Goal: Obtain resource: Download file/media

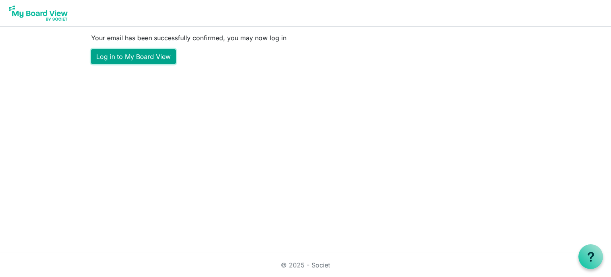
click at [161, 56] on link "Log in to My Board View" at bounding box center [133, 56] width 85 height 15
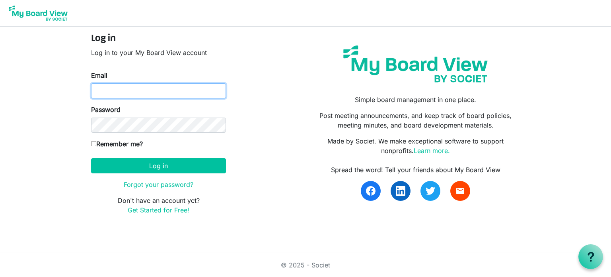
type input "[EMAIL_ADDRESS][DOMAIN_NAME]"
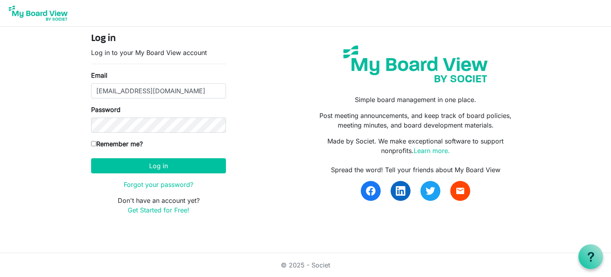
click at [96, 142] on input "Remember me?" at bounding box center [93, 143] width 5 height 5
checkbox input "true"
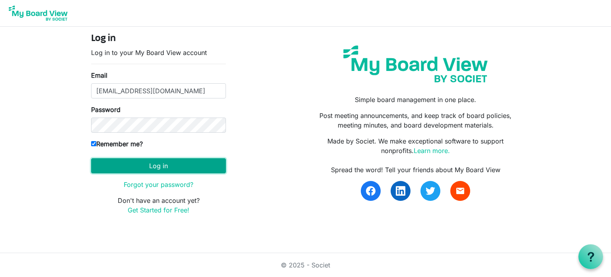
click at [158, 162] on button "Log in" at bounding box center [158, 165] width 135 height 15
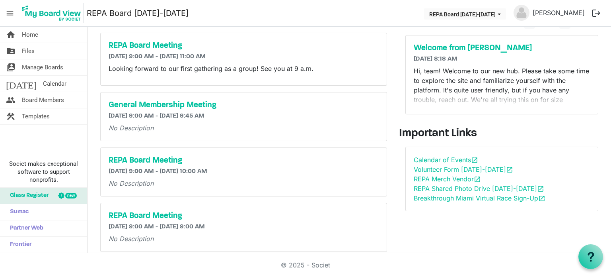
scroll to position [12, 0]
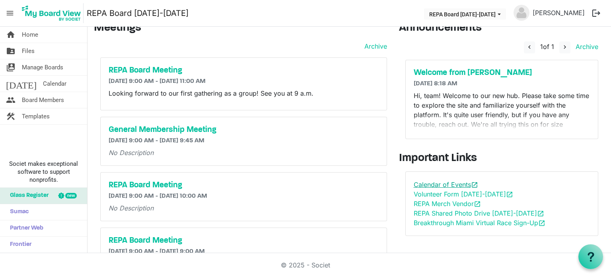
click at [421, 182] on link "Calendar of Events open_in_new" at bounding box center [446, 184] width 64 height 8
click at [447, 71] on h5 "Welcome from Ellie" at bounding box center [502, 73] width 177 height 10
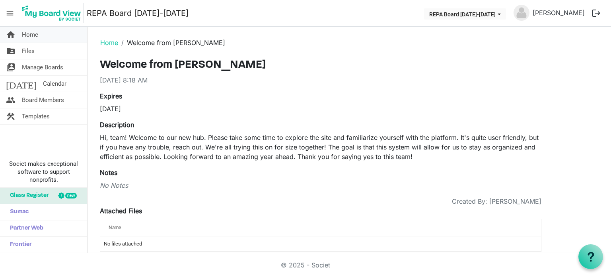
click at [35, 36] on span "Home" at bounding box center [30, 35] width 16 height 16
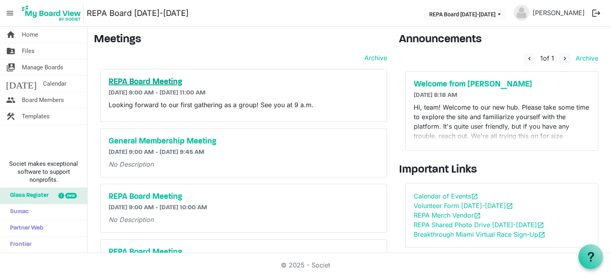
click at [152, 79] on h5 "REPA Board Meeting" at bounding box center [244, 82] width 270 height 10
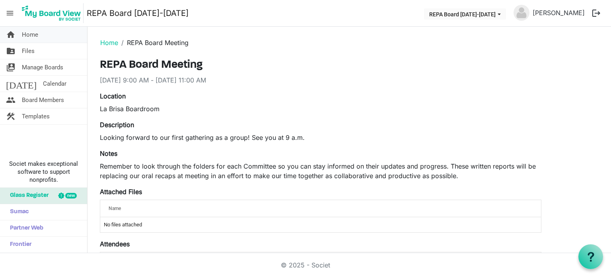
click at [33, 35] on span "Home" at bounding box center [30, 35] width 16 height 16
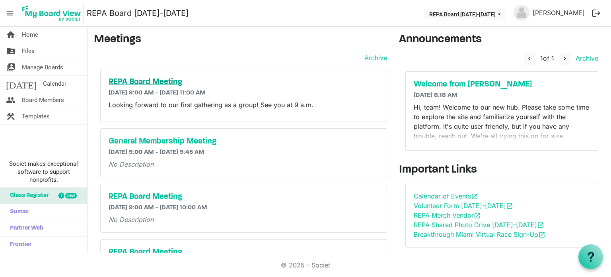
click at [142, 78] on h5 "REPA Board Meeting" at bounding box center [244, 82] width 270 height 10
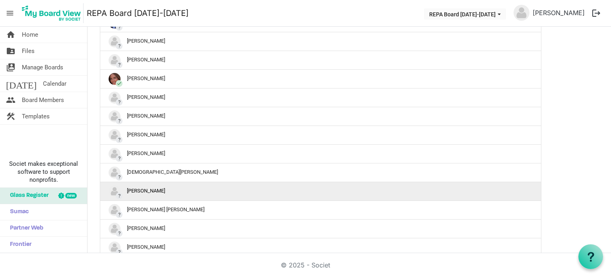
scroll to position [256, 0]
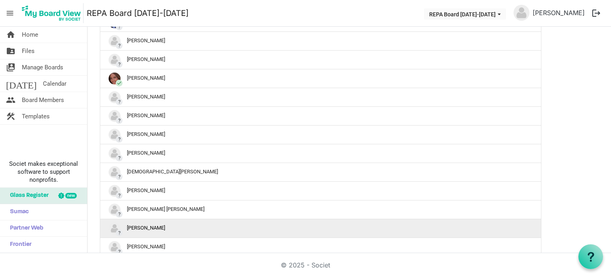
click at [147, 226] on div "? Nickelle Crowley" at bounding box center [321, 228] width 424 height 12
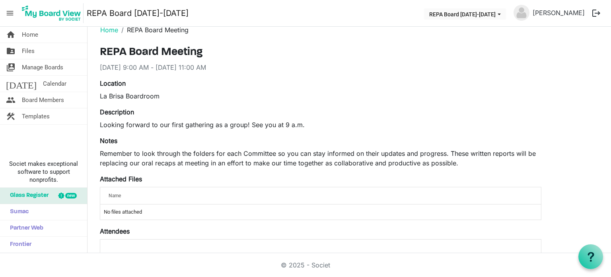
scroll to position [12, 0]
click at [33, 32] on span "Home" at bounding box center [30, 35] width 16 height 16
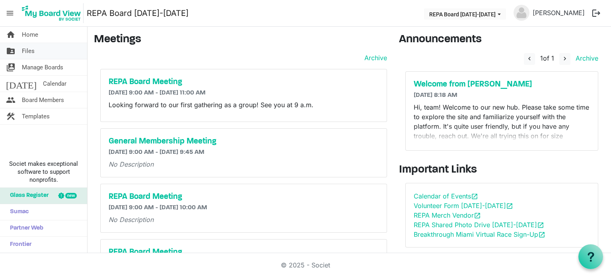
click at [41, 46] on link "folder_shared Files" at bounding box center [43, 51] width 87 height 16
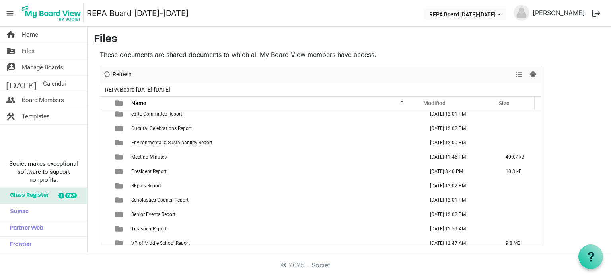
scroll to position [66, 0]
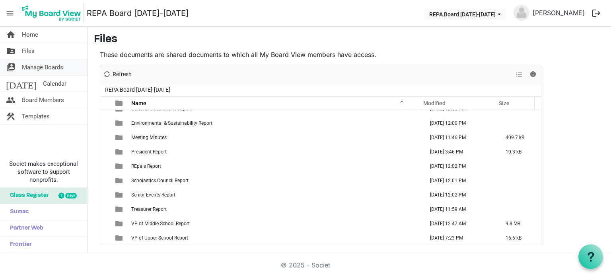
click at [49, 67] on span "Manage Boards" at bounding box center [42, 67] width 41 height 16
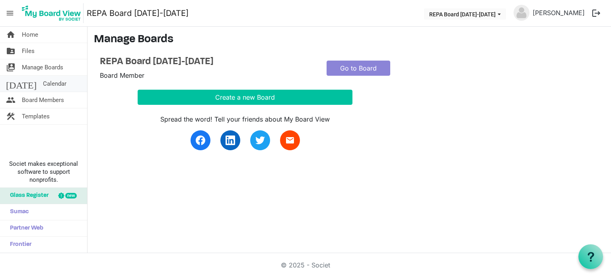
click at [45, 82] on span "Calendar" at bounding box center [54, 84] width 23 height 16
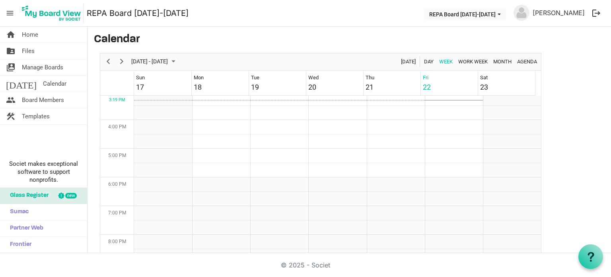
scroll to position [435, 0]
click at [49, 103] on span "Board Members" at bounding box center [43, 100] width 42 height 16
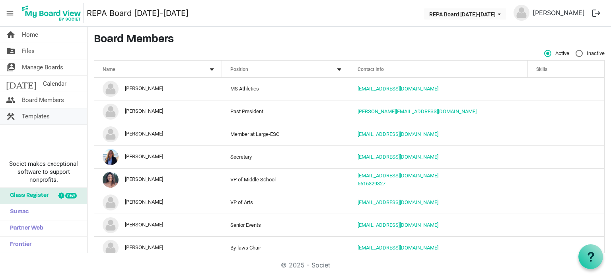
click at [36, 116] on span "Templates" at bounding box center [36, 116] width 28 height 16
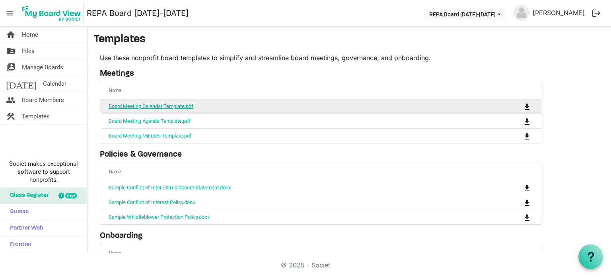
click at [157, 105] on link "Board Meeting Calendar Template.pdf" at bounding box center [151, 106] width 85 height 6
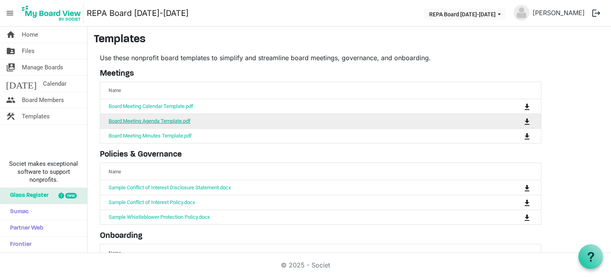
click at [133, 122] on link "Board Meeting Agenda Template.pdf" at bounding box center [150, 121] width 82 height 6
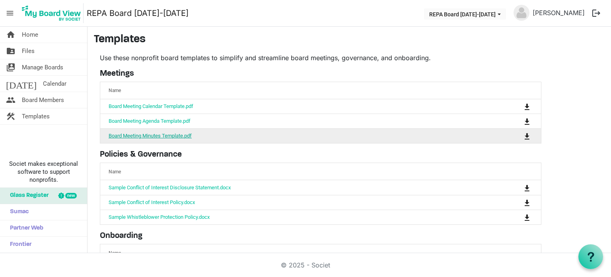
click at [120, 136] on link "Board Meeting Minutes Template.pdf" at bounding box center [150, 136] width 83 height 6
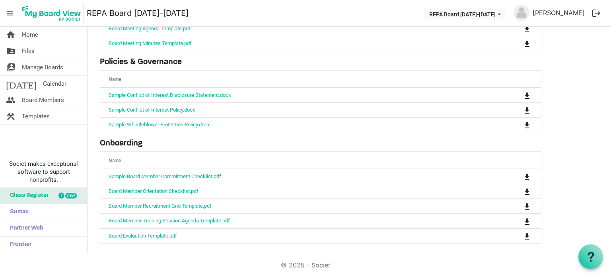
scroll to position [92, 0]
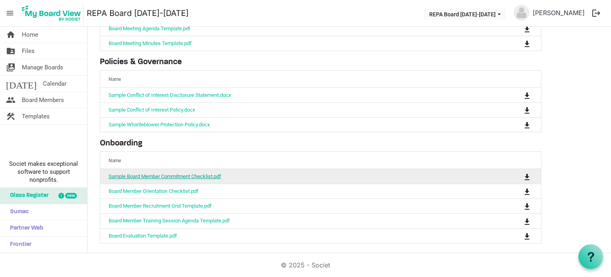
click at [164, 173] on link "Sample Board Member Commitment Checklist.pdf" at bounding box center [165, 176] width 113 height 6
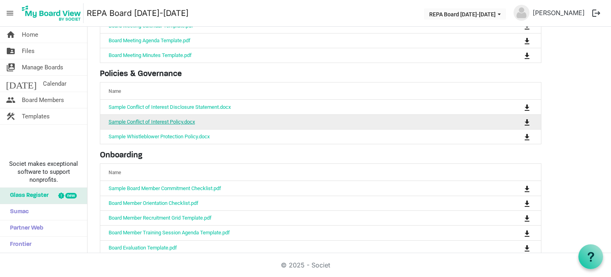
scroll to position [81, 0]
click at [150, 199] on link "Board Member Orientation Checklist.pdf" at bounding box center [154, 202] width 90 height 6
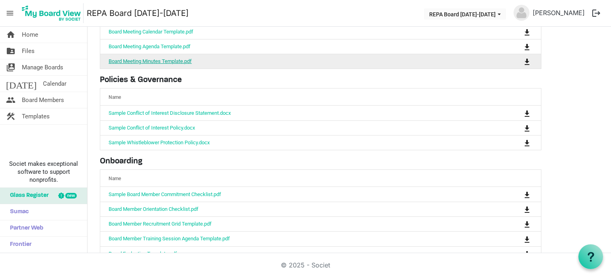
scroll to position [92, 0]
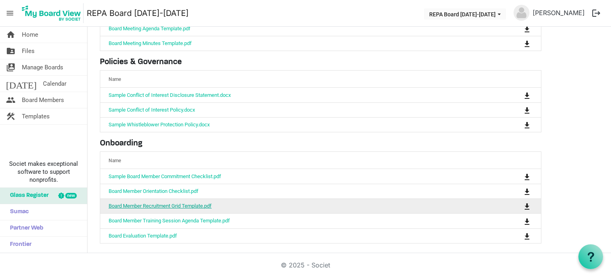
click at [157, 203] on link "Board Member Recruitment Grid Template.pdf" at bounding box center [160, 206] width 103 height 6
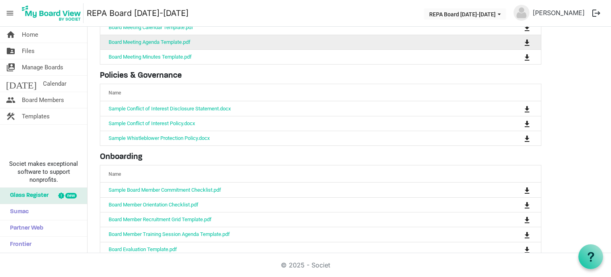
scroll to position [92, 0]
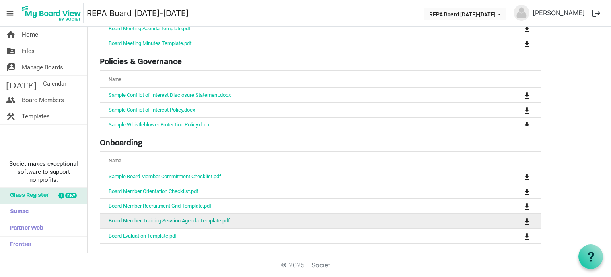
click at [164, 218] on link "Board Member Training Session Agenda Template.pdf" at bounding box center [169, 220] width 121 height 6
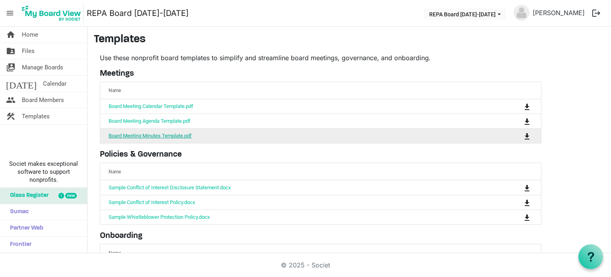
scroll to position [92, 0]
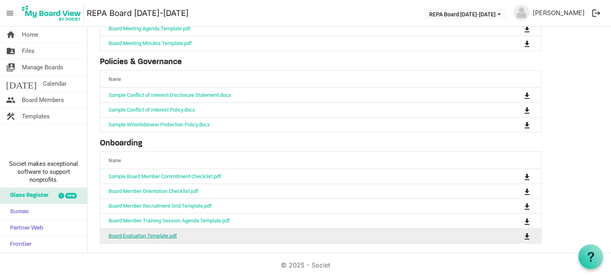
click at [148, 234] on link "Board Evaluation Template.pdf" at bounding box center [143, 235] width 68 height 6
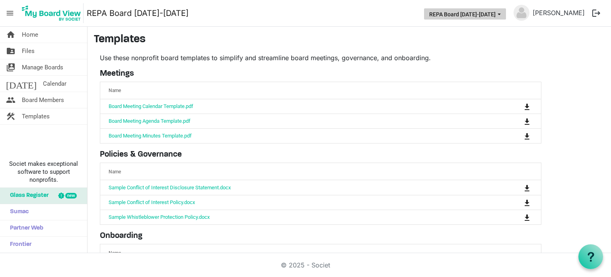
click at [481, 15] on button "REPA Board [DATE]-[DATE]" at bounding box center [465, 13] width 82 height 11
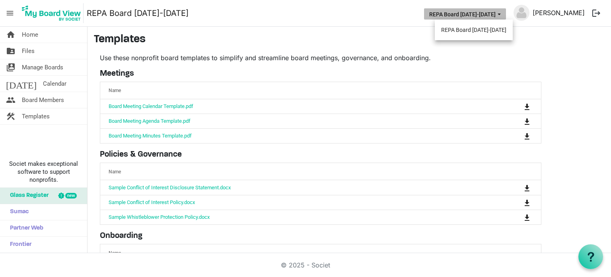
click at [550, 11] on link "[PERSON_NAME]" at bounding box center [559, 13] width 58 height 16
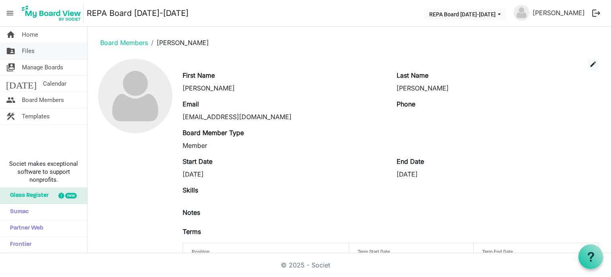
click at [29, 49] on span "Files" at bounding box center [28, 51] width 13 height 16
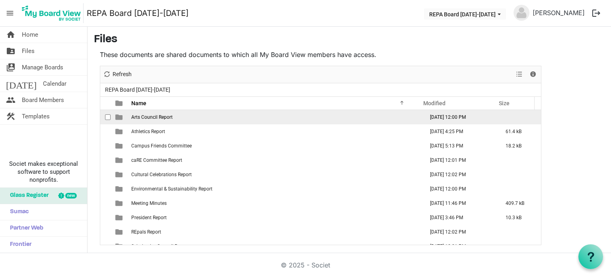
click at [162, 116] on span "Arts Council Report" at bounding box center [151, 117] width 41 height 6
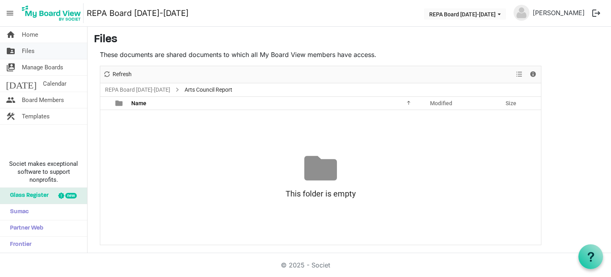
click at [51, 55] on link "folder_shared Files" at bounding box center [43, 51] width 87 height 16
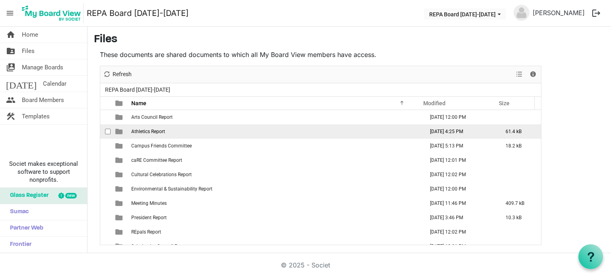
click at [140, 129] on span "Athletics Report" at bounding box center [148, 132] width 34 height 6
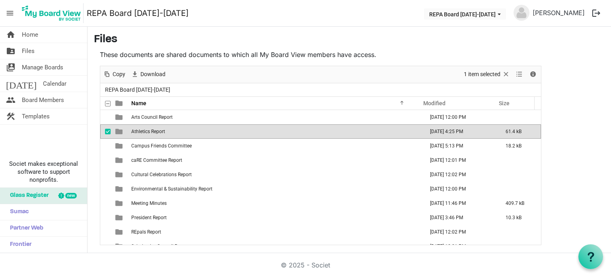
click at [140, 129] on span "Athletics Report" at bounding box center [148, 132] width 34 height 6
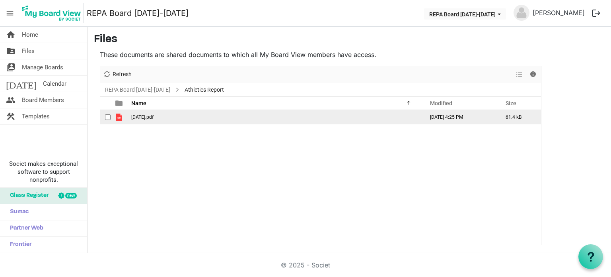
click at [143, 119] on span "August 20.pdf" at bounding box center [142, 117] width 22 height 6
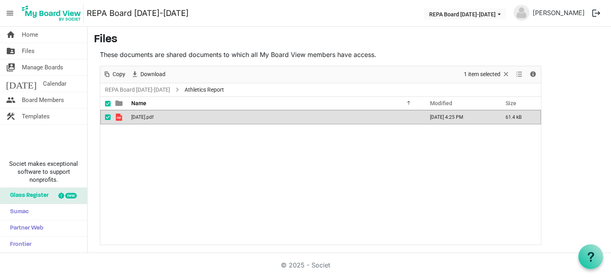
click at [138, 114] on span "August 20.pdf" at bounding box center [142, 117] width 22 height 6
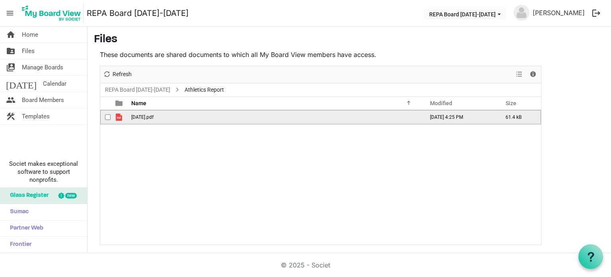
click at [138, 114] on span "August 20.pdf" at bounding box center [142, 117] width 22 height 6
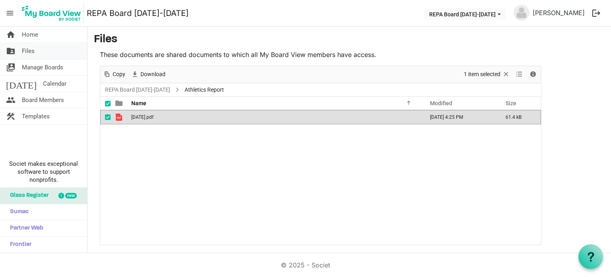
click at [30, 49] on span "Files" at bounding box center [28, 51] width 13 height 16
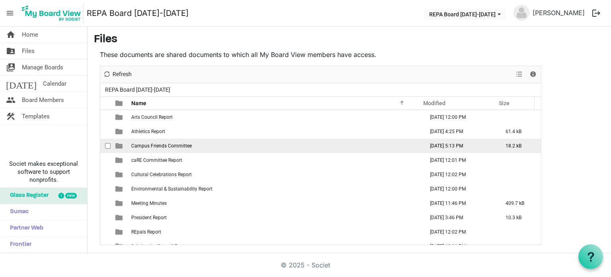
click at [170, 145] on span "Campus Friends Committee" at bounding box center [161, 146] width 60 height 6
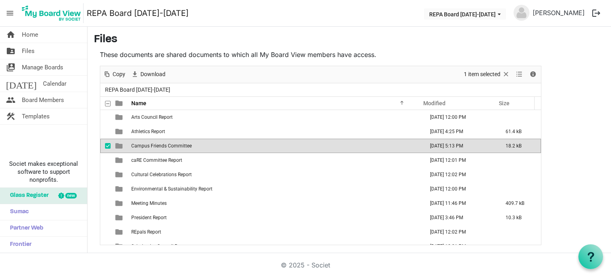
click at [170, 145] on span "Campus Friends Committee" at bounding box center [161, 146] width 60 height 6
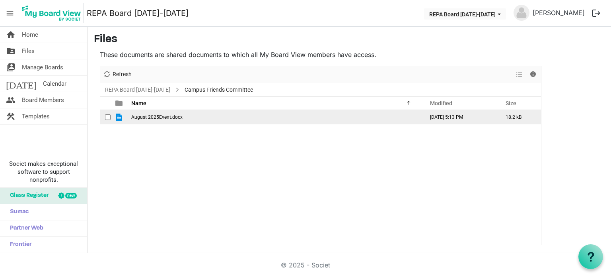
click at [169, 117] on span "August 2025Event.docx" at bounding box center [156, 117] width 51 height 6
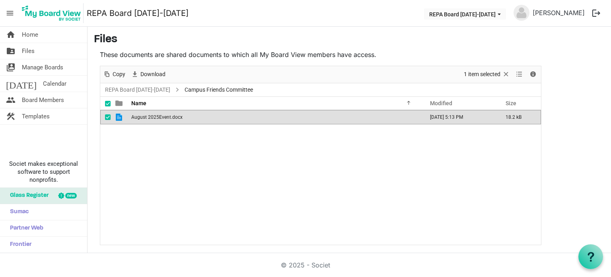
click at [169, 117] on span "August 2025Event.docx" at bounding box center [156, 117] width 51 height 6
click at [35, 52] on link "folder_shared Files" at bounding box center [43, 51] width 87 height 16
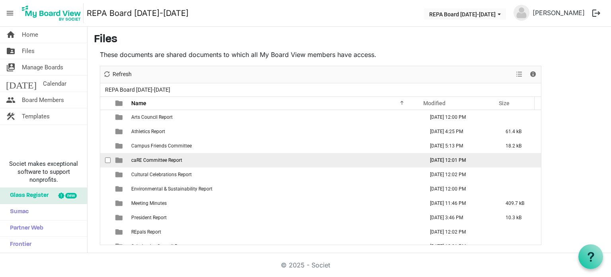
click at [161, 159] on span "caRE Committee Report" at bounding box center [156, 160] width 51 height 6
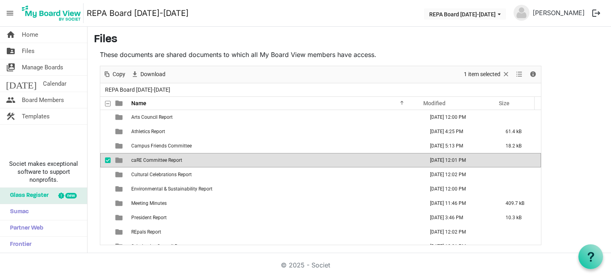
click at [161, 159] on span "caRE Committee Report" at bounding box center [156, 160] width 51 height 6
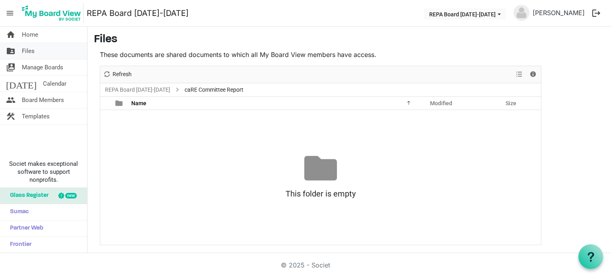
click at [37, 44] on link "folder_shared Files" at bounding box center [43, 51] width 87 height 16
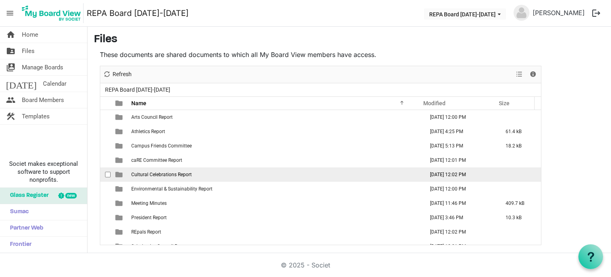
click at [142, 172] on span "Cultural Celebrations Report" at bounding box center [161, 175] width 60 height 6
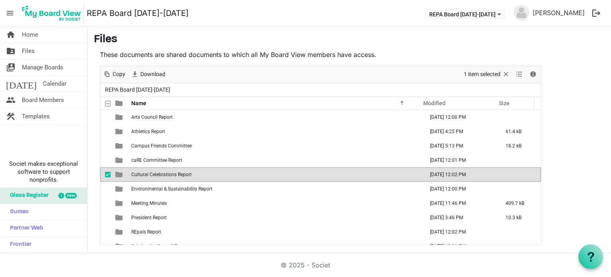
click at [142, 172] on span "Cultural Celebrations Report" at bounding box center [161, 175] width 60 height 6
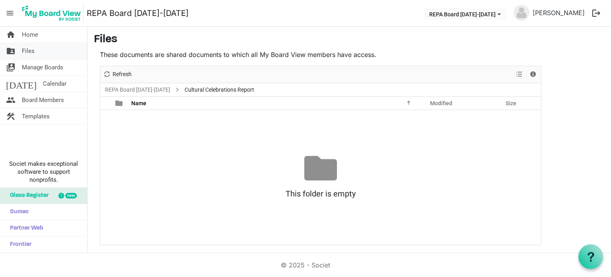
click at [37, 49] on link "folder_shared Files" at bounding box center [43, 51] width 87 height 16
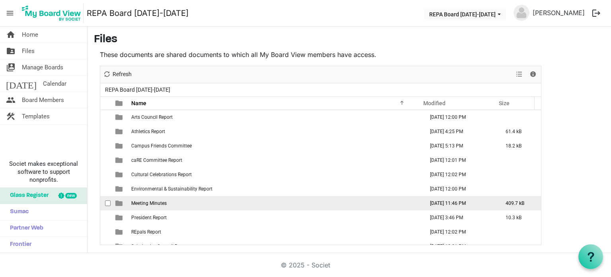
click at [150, 200] on span "Meeting Minutes" at bounding box center [148, 203] width 35 height 6
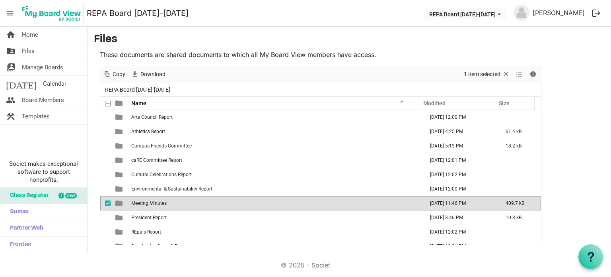
click at [150, 200] on span "Meeting Minutes" at bounding box center [148, 203] width 35 height 6
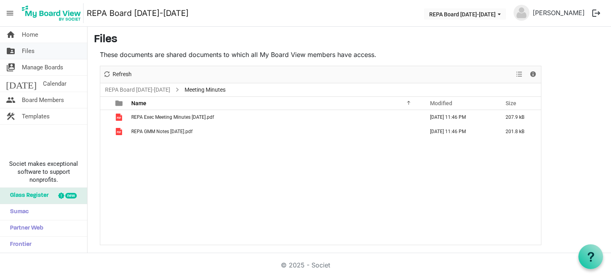
click at [45, 50] on link "folder_shared Files" at bounding box center [43, 51] width 87 height 16
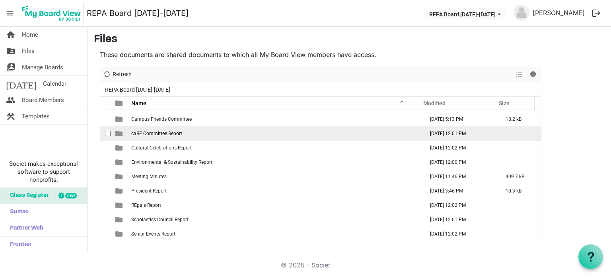
scroll to position [30, 0]
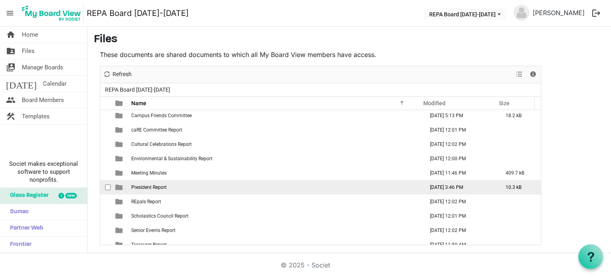
click at [152, 188] on span "President Report" at bounding box center [148, 187] width 35 height 6
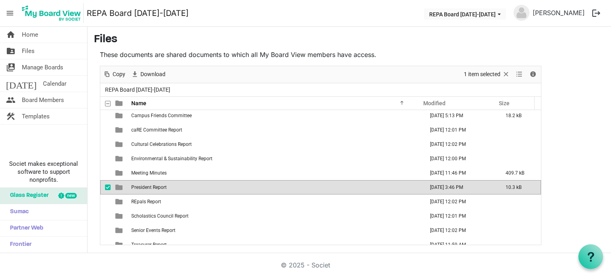
click at [152, 188] on span "President Report" at bounding box center [148, 187] width 35 height 6
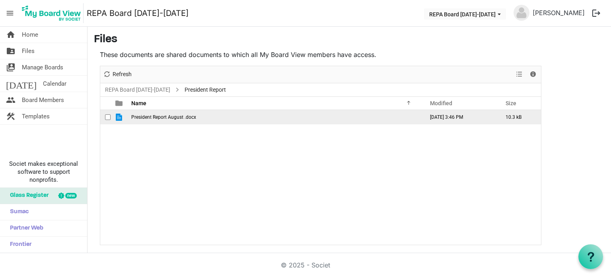
click at [172, 115] on span "President Report August .docx" at bounding box center [163, 117] width 65 height 6
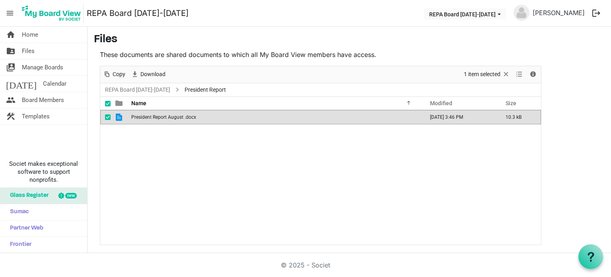
click at [172, 115] on span "President Report August .docx" at bounding box center [163, 117] width 65 height 6
click at [38, 54] on link "folder_shared Files" at bounding box center [43, 51] width 87 height 16
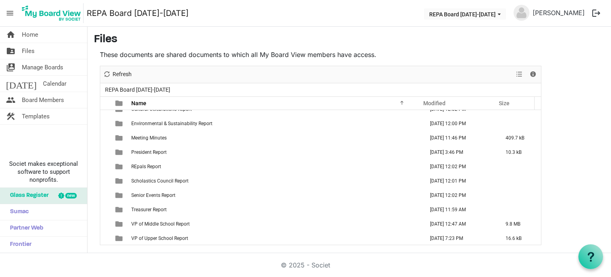
scroll to position [66, 0]
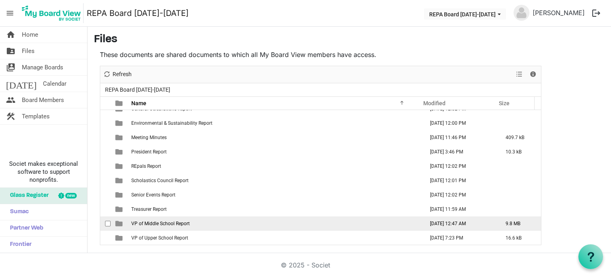
click at [182, 223] on span "VP of Middle School Report" at bounding box center [160, 223] width 58 height 6
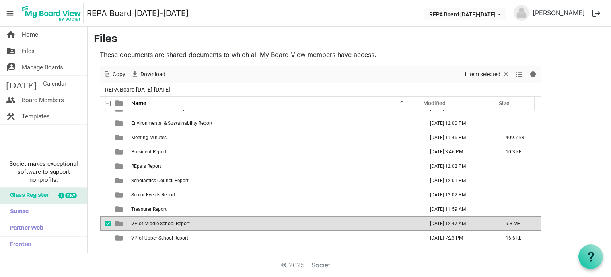
click at [182, 223] on span "VP of Middle School Report" at bounding box center [160, 223] width 58 height 6
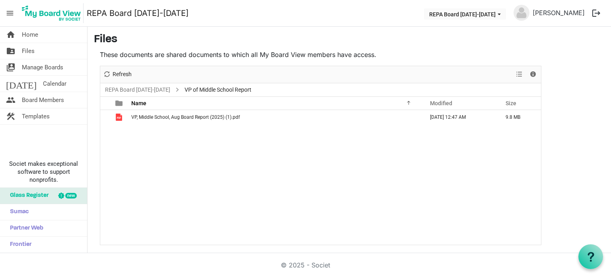
scroll to position [0, 0]
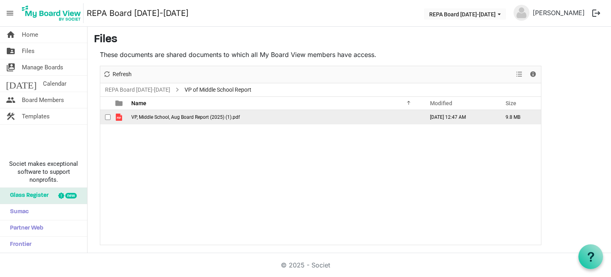
click at [392, 116] on td "VP, Middle School, Aug Board Report (2025) (1).pdf" at bounding box center [275, 117] width 293 height 14
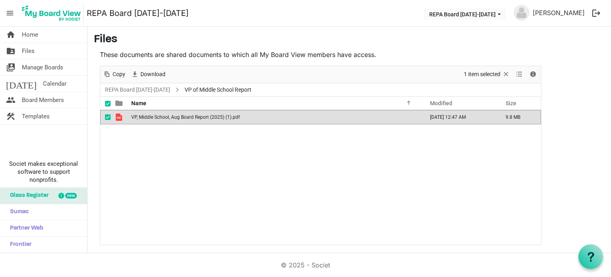
click at [392, 116] on td "VP, Middle School, Aug Board Report (2025) (1).pdf" at bounding box center [275, 117] width 293 height 14
click at [57, 51] on link "folder_shared Files" at bounding box center [43, 51] width 87 height 16
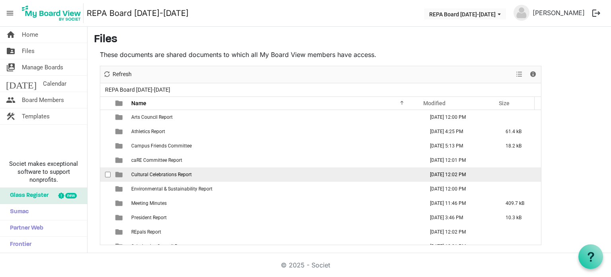
scroll to position [66, 0]
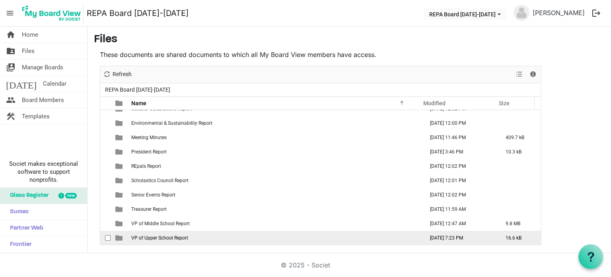
click at [161, 237] on span "VP of Upper School Report" at bounding box center [159, 238] width 57 height 6
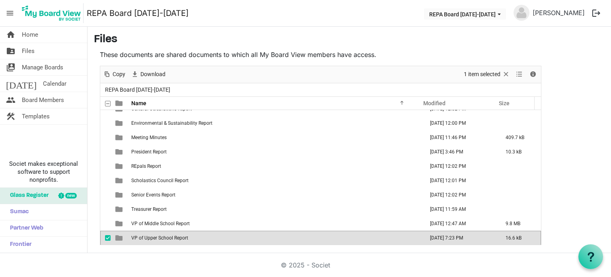
click at [161, 237] on span "VP of Upper School Report" at bounding box center [159, 238] width 57 height 6
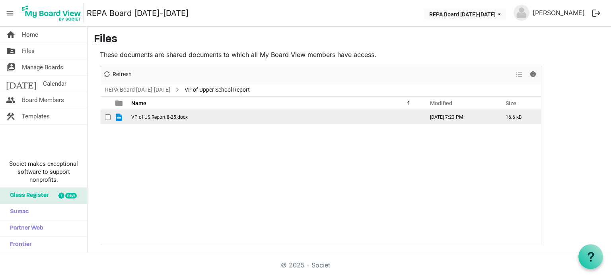
click at [177, 114] on span "VP of US Report 8-25.docx" at bounding box center [159, 117] width 57 height 6
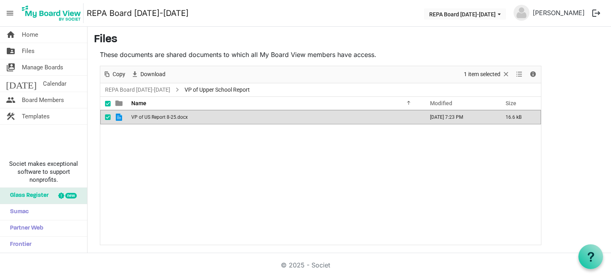
click at [177, 114] on span "VP of US Report 8-25.docx" at bounding box center [159, 117] width 57 height 6
click at [37, 49] on link "folder_shared Files" at bounding box center [43, 51] width 87 height 16
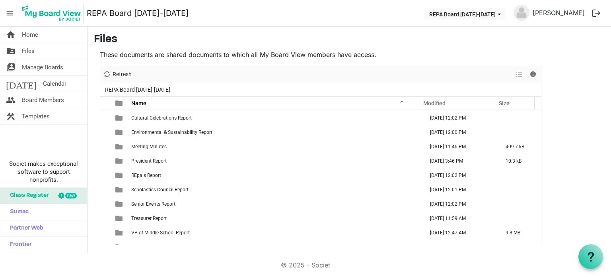
scroll to position [66, 0]
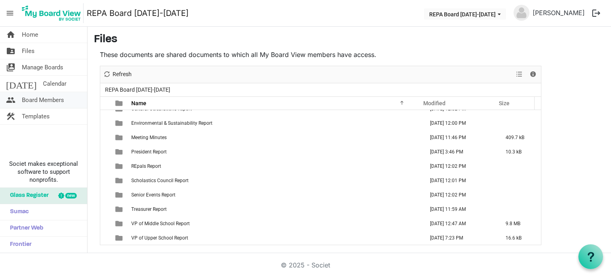
click at [57, 99] on span "Board Members" at bounding box center [43, 100] width 42 height 16
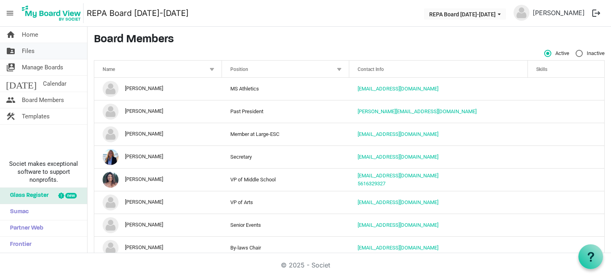
click at [47, 48] on link "folder_shared Files" at bounding box center [43, 51] width 87 height 16
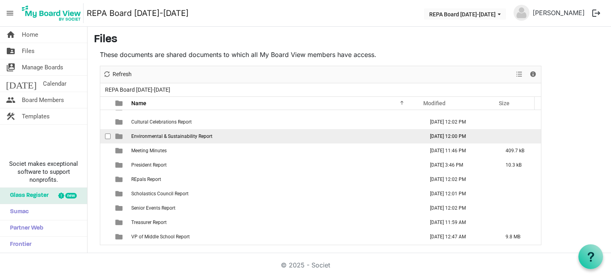
scroll to position [66, 0]
